Goal: Information Seeking & Learning: Understand process/instructions

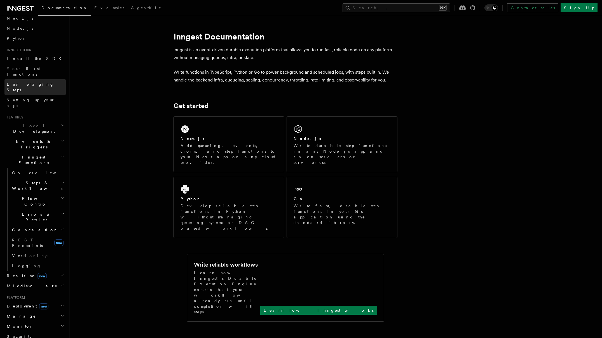
scroll to position [42, 0]
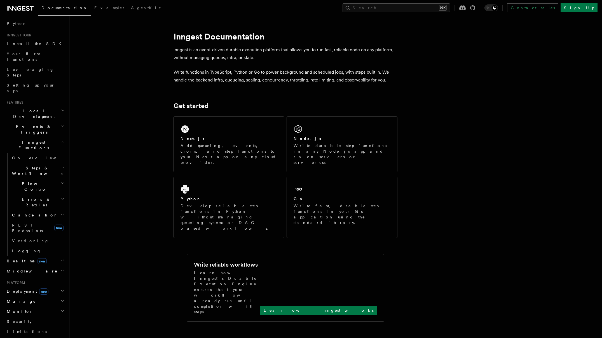
click at [40, 165] on span "Steps & Workflows" at bounding box center [36, 170] width 53 height 11
click at [31, 280] on link "User-defined Workflows" at bounding box center [40, 288] width 51 height 16
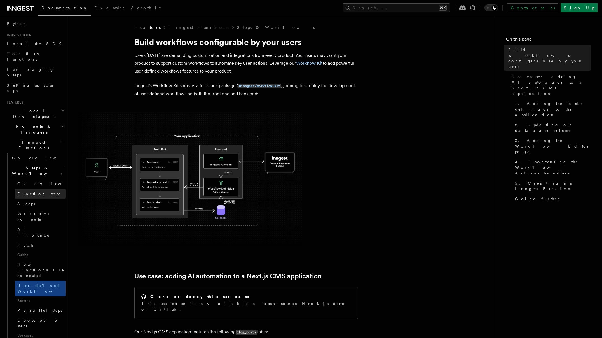
click at [43, 189] on link "Function steps" at bounding box center [40, 194] width 51 height 10
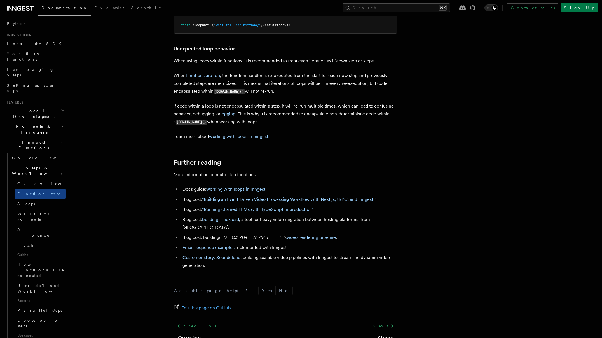
scroll to position [1801, 0]
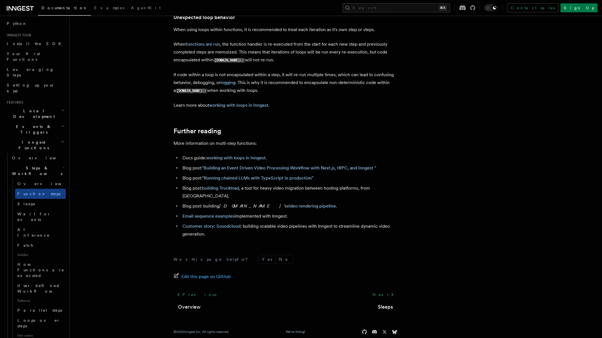
click at [42, 165] on span "Steps & Workflows" at bounding box center [36, 170] width 53 height 11
click at [42, 178] on h2 "Flow Control" at bounding box center [38, 186] width 56 height 16
click at [41, 194] on h2 "Errors & Retries" at bounding box center [38, 202] width 56 height 16
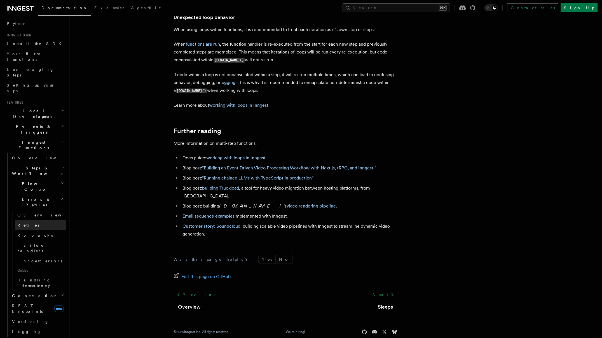
click at [26, 223] on span "Retries" at bounding box center [28, 225] width 22 height 4
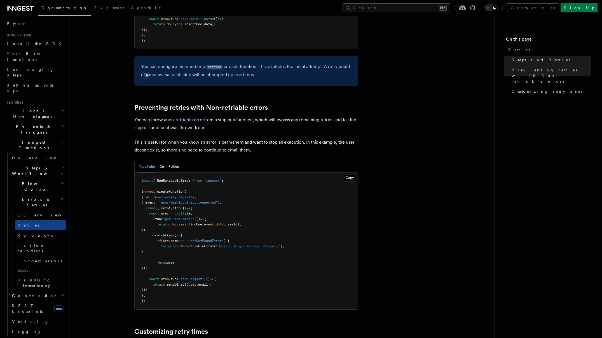
scroll to position [724, 0]
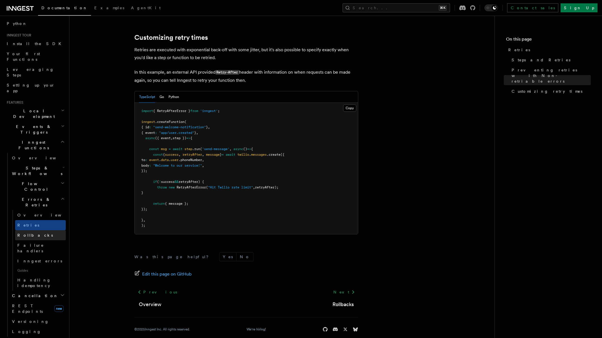
click at [27, 233] on span "Rollbacks" at bounding box center [35, 235] width 36 height 4
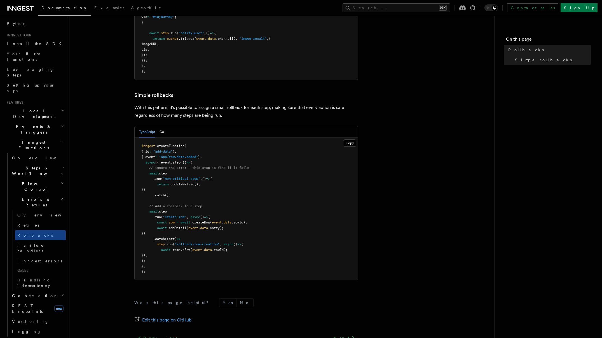
scroll to position [228, 0]
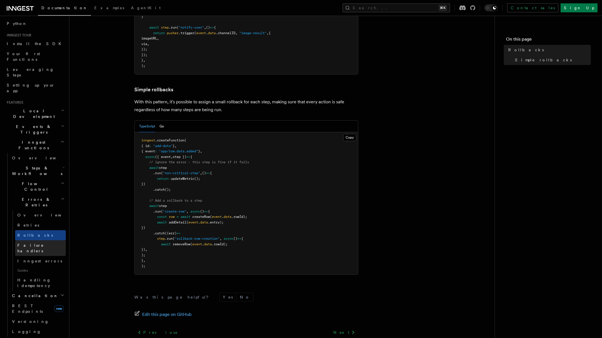
click at [38, 243] on span "Failure handlers" at bounding box center [30, 248] width 27 height 10
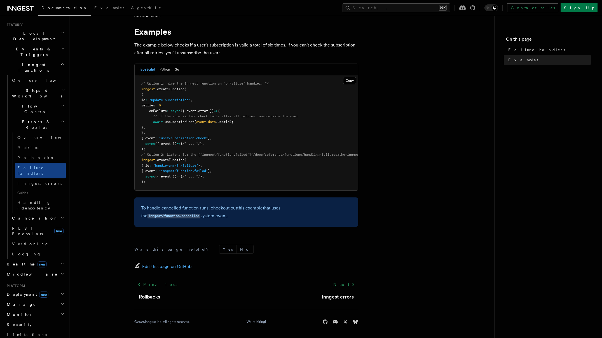
scroll to position [121, 0]
